Goal: Task Accomplishment & Management: Use online tool/utility

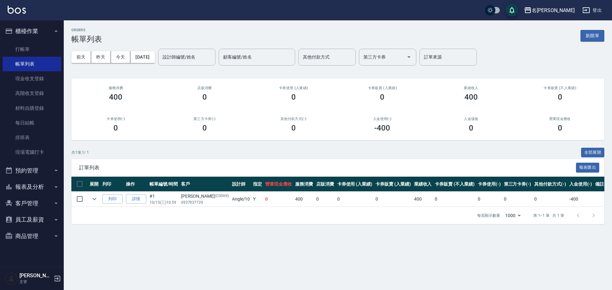
click at [61, 75] on nav "櫃檯作業 打帳單 帳單列表 現金收支登錄 高階收支登錄 材料自購登錄 每日結帳 排班表 現場電腦打卡 預約管理 預約管理 單日預約紀錄 單週預約紀錄 報表及分…" at bounding box center [32, 143] width 64 height 247
click at [41, 80] on link "現金收支登錄" at bounding box center [32, 78] width 59 height 15
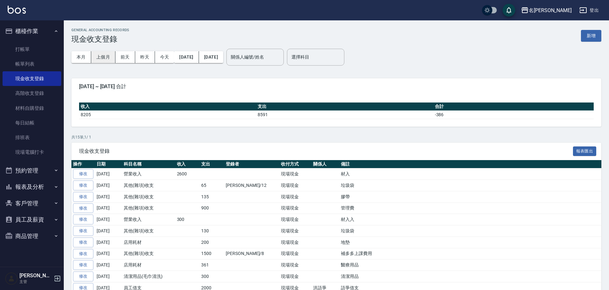
click at [114, 57] on button "上個月" at bounding box center [103, 57] width 24 height 12
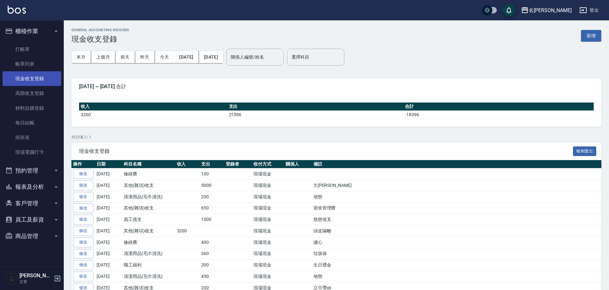
click at [54, 76] on link "現金收支登錄" at bounding box center [32, 78] width 59 height 15
click at [166, 57] on button "今天" at bounding box center [164, 57] width 19 height 12
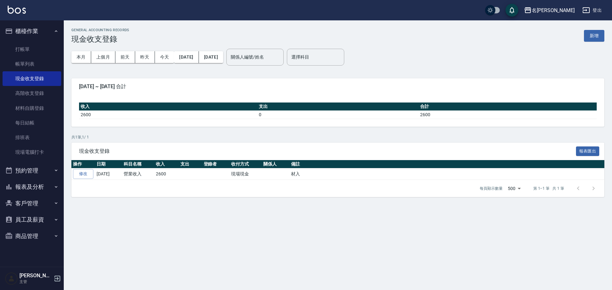
click at [606, 35] on div "GENERAL ACCOUNTING RECORDS 現金收支登錄 新增 本月 上個月 [DATE] [DATE] [DATE] [DATE] [DATE] …" at bounding box center [338, 112] width 548 height 184
click at [585, 38] on button "新增" at bounding box center [594, 36] width 20 height 12
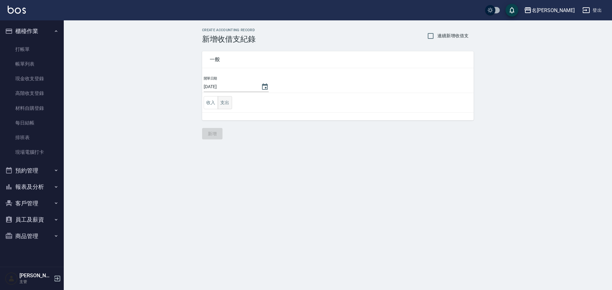
click at [219, 105] on button "支出" at bounding box center [225, 102] width 14 height 13
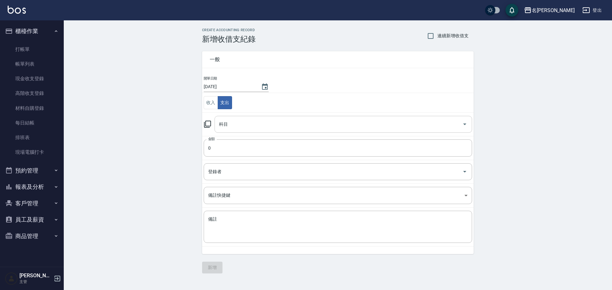
drag, startPoint x: 251, startPoint y: 121, endPoint x: 256, endPoint y: 127, distance: 7.5
click at [251, 121] on input "科目" at bounding box center [338, 124] width 242 height 11
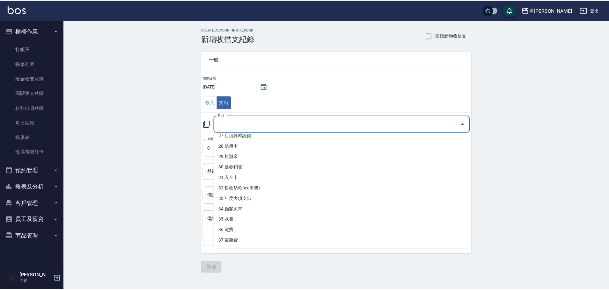
scroll to position [257, 0]
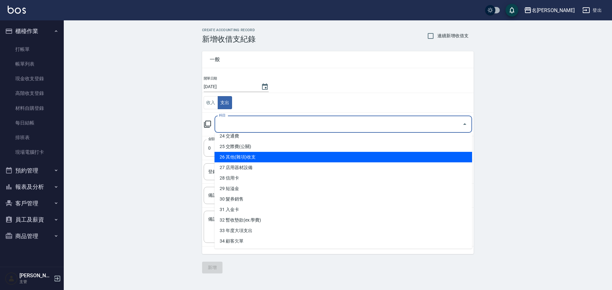
click at [285, 157] on li "26 其他(雜項)收支" at bounding box center [342, 157] width 257 height 11
type input "26 其他(雜項)收支"
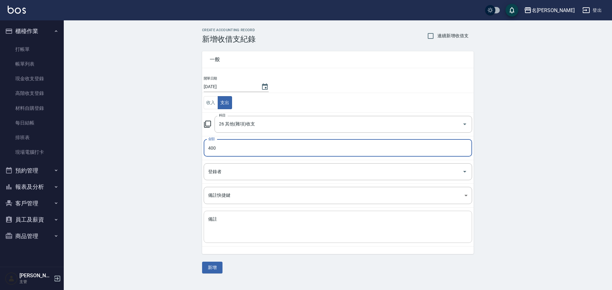
type input "400"
click at [244, 224] on textarea "備註" at bounding box center [337, 227] width 259 height 22
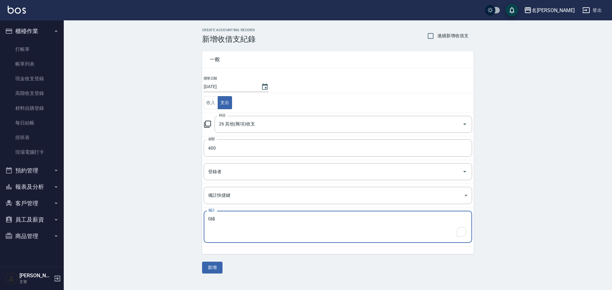
type textarea "0"
type textarea "濾心"
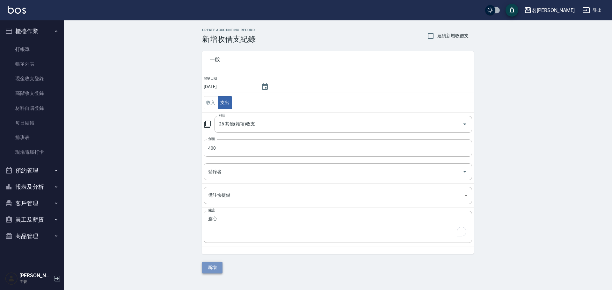
click at [221, 264] on button "新增" at bounding box center [212, 268] width 20 height 12
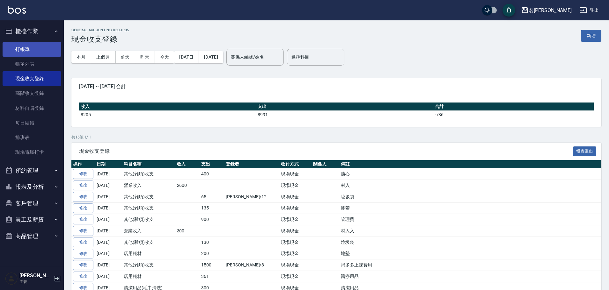
click at [36, 50] on link "打帳單" at bounding box center [32, 49] width 59 height 15
